Goal: Navigation & Orientation: Find specific page/section

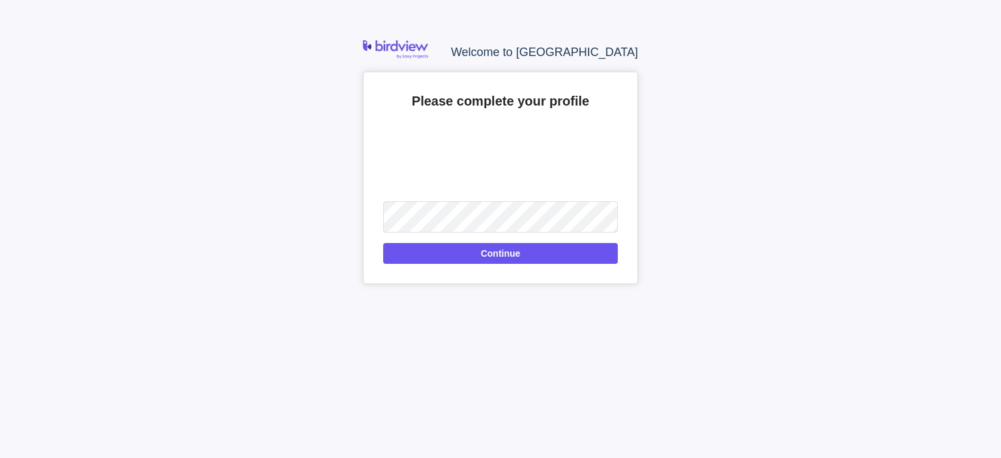
click at [499, 254] on span "Continue" at bounding box center [501, 254] width 40 height 16
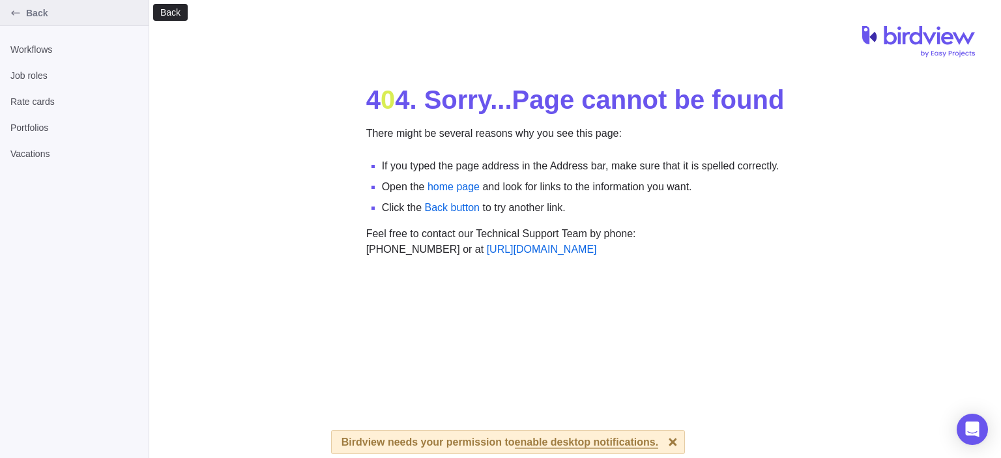
click at [25, 9] on div "Back" at bounding box center [15, 13] width 21 height 21
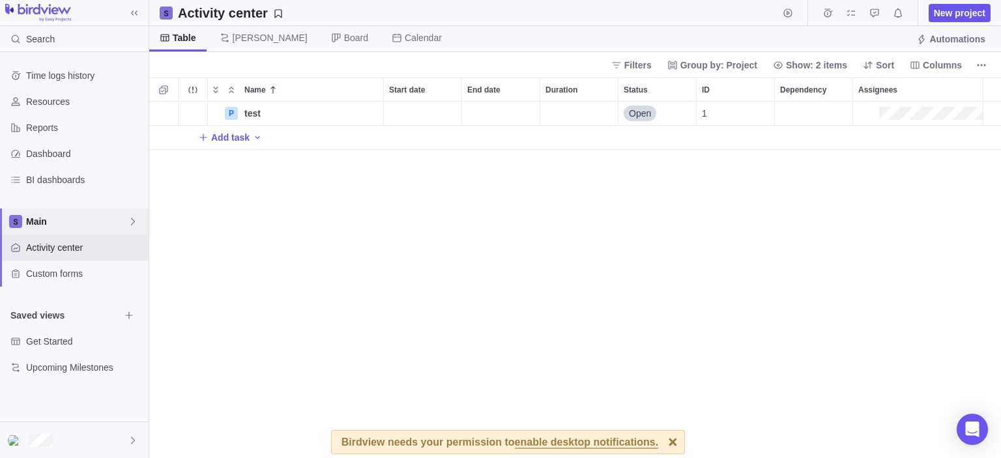
scroll to position [346, 841]
click at [87, 227] on span "Main" at bounding box center [77, 221] width 102 height 13
click at [227, 272] on body "Search Time logs history Resources Reports Dashboard BI dashboards Main Activit…" at bounding box center [500, 229] width 1001 height 458
